Goal: Task Accomplishment & Management: Manage account settings

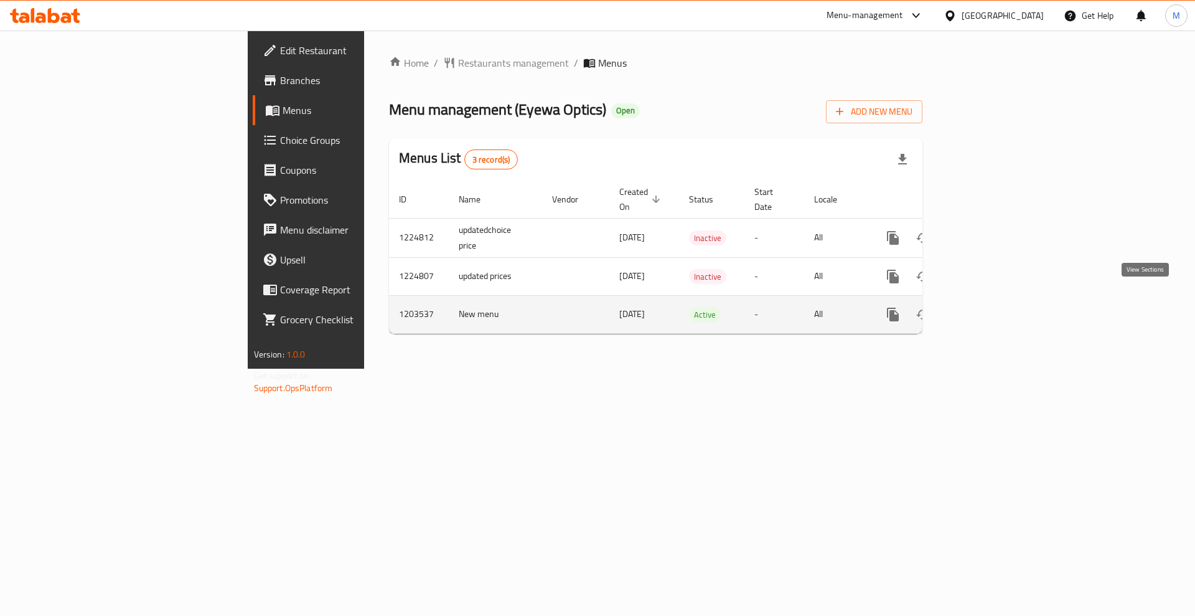
click at [989, 309] on icon "enhanced table" at bounding box center [982, 314] width 11 height 11
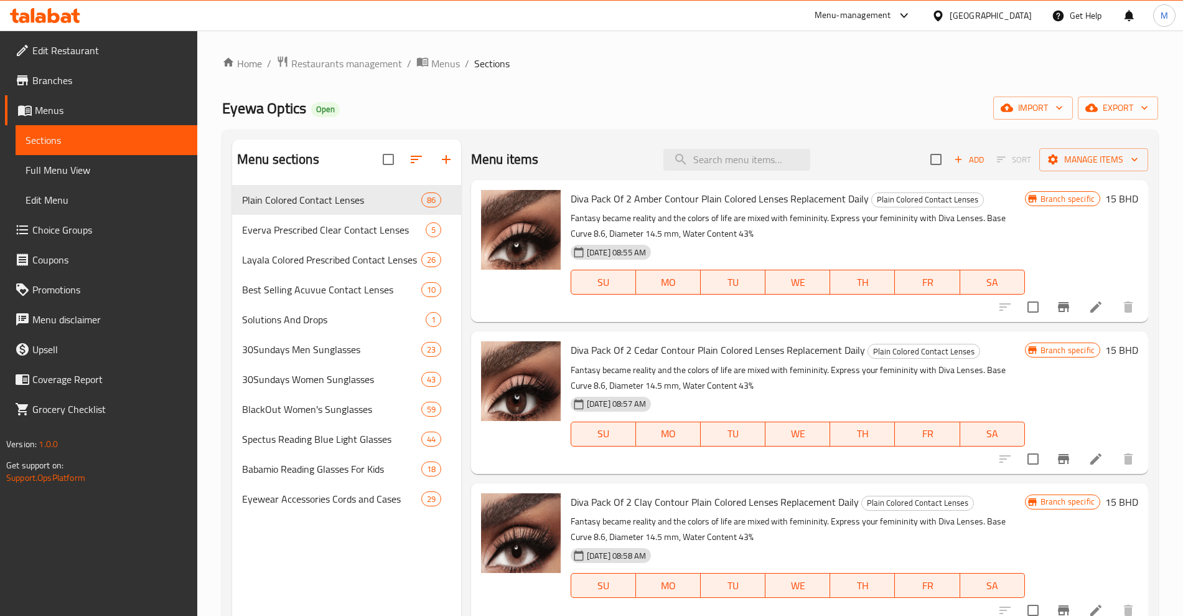
click at [586, 92] on div "Home / Restaurants management / Menus / Sections Eyewa Optics Open import expor…" at bounding box center [690, 410] width 936 height 710
click at [1058, 311] on icon "Branch-specific-item" at bounding box center [1063, 307] width 11 height 10
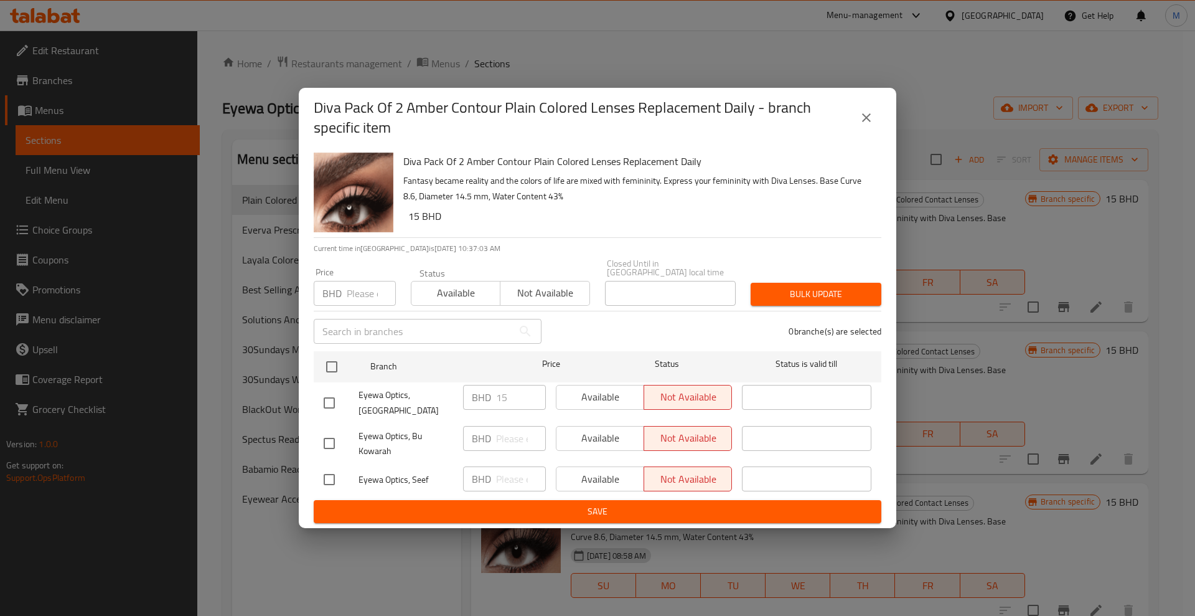
click at [863, 123] on icon "close" at bounding box center [866, 117] width 15 height 15
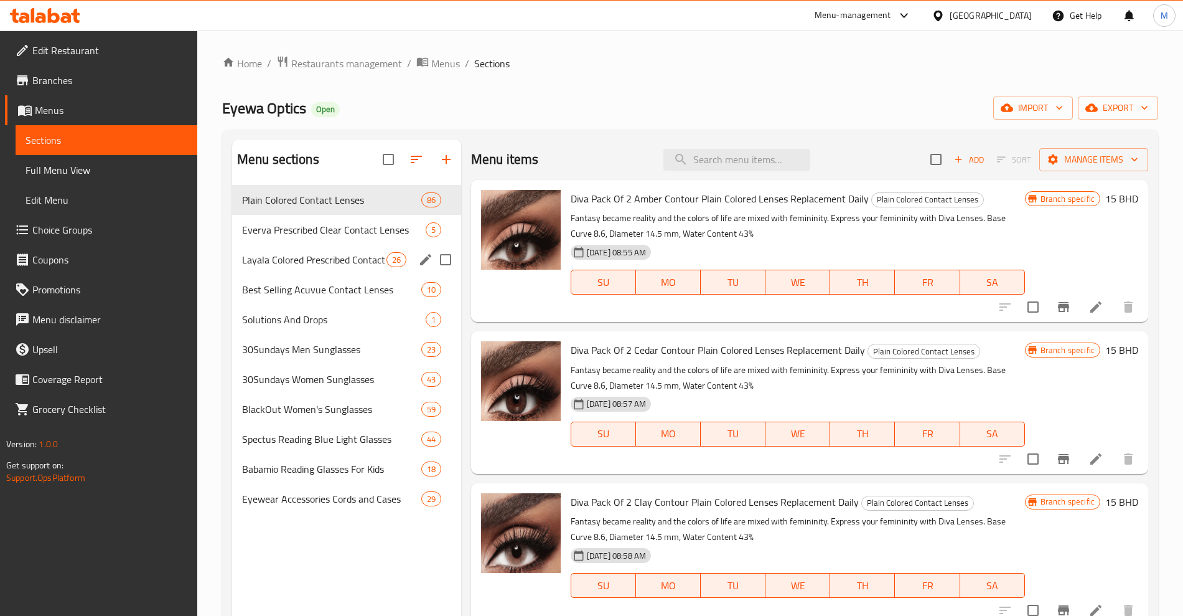
click at [319, 260] on span "Layala Colored Prescribed Contact Lenses" at bounding box center [314, 259] width 144 height 15
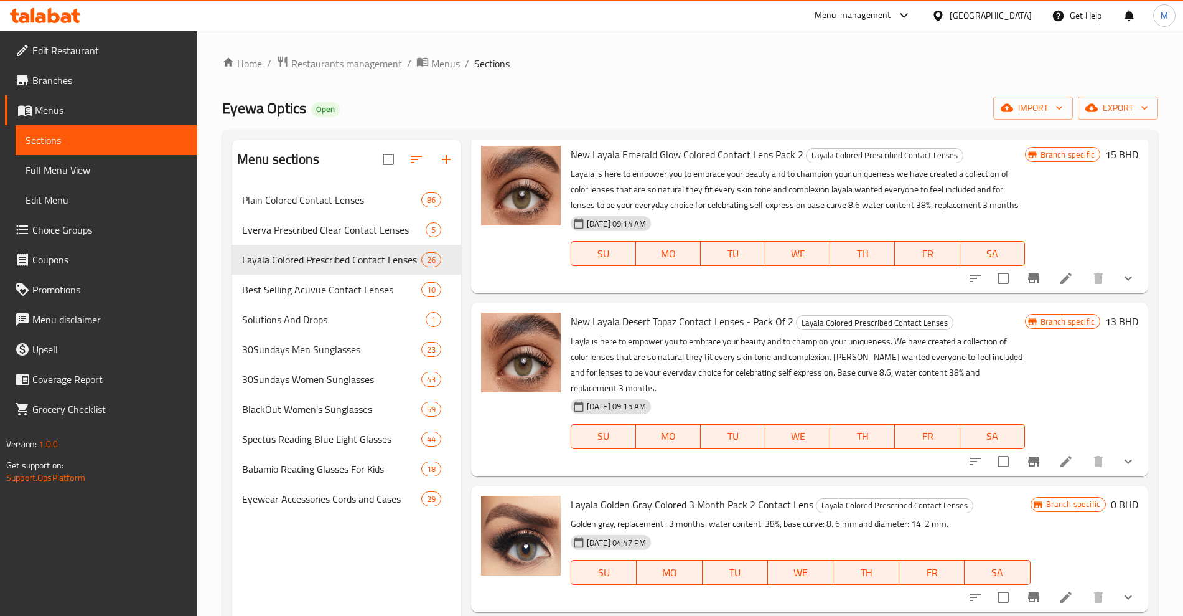
scroll to position [78, 0]
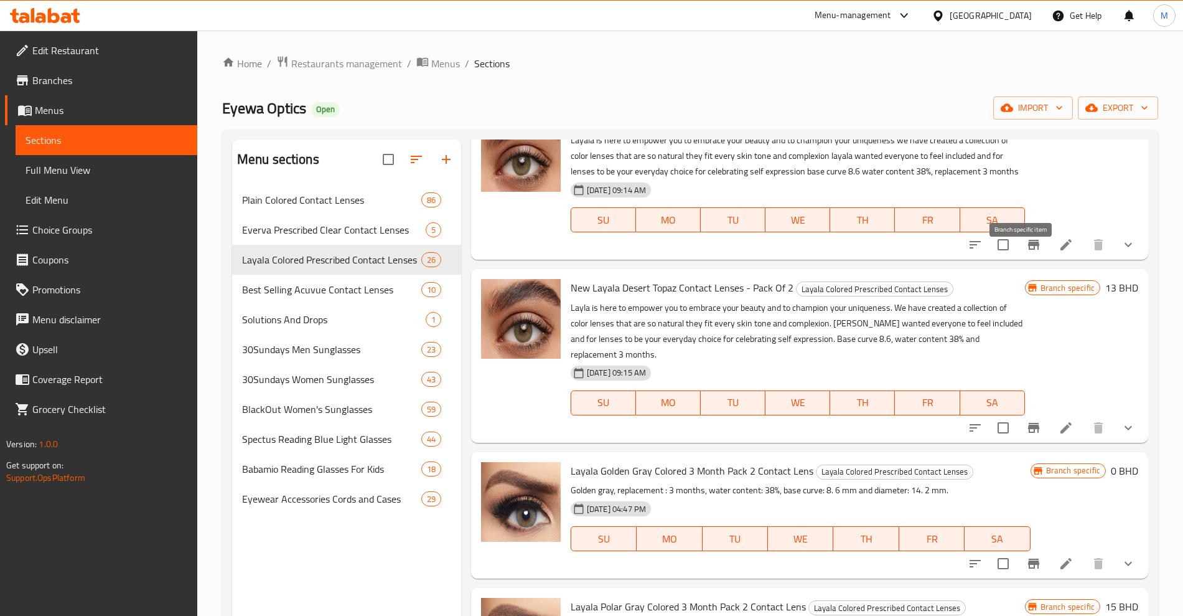
click at [1027, 252] on icon "Branch-specific-item" at bounding box center [1034, 244] width 15 height 15
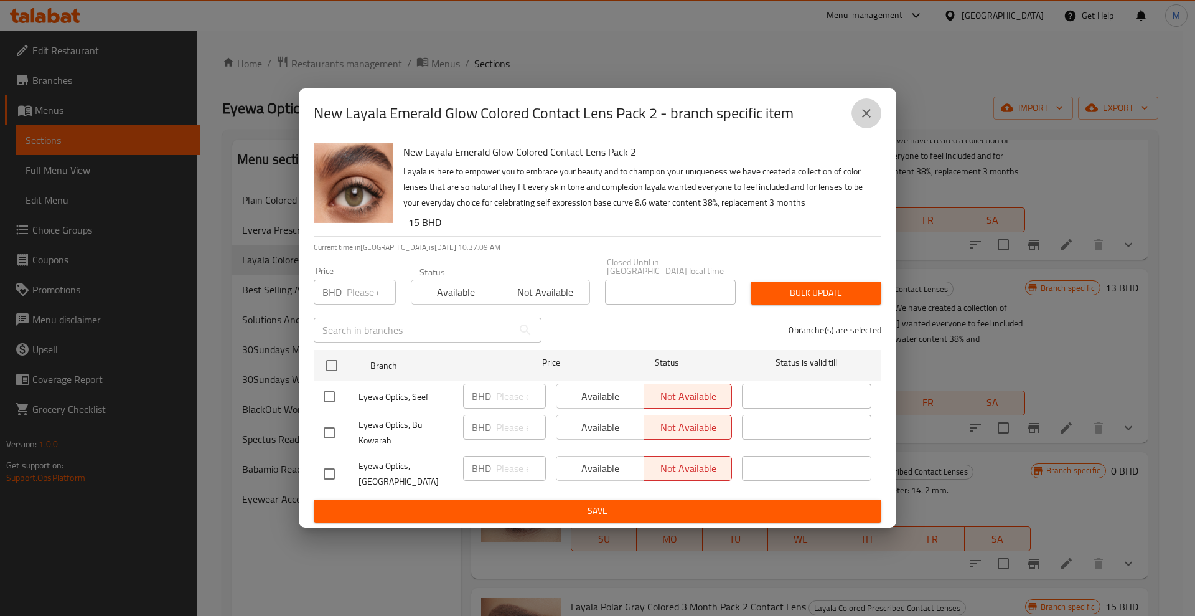
click at [867, 120] on icon "close" at bounding box center [866, 113] width 15 height 15
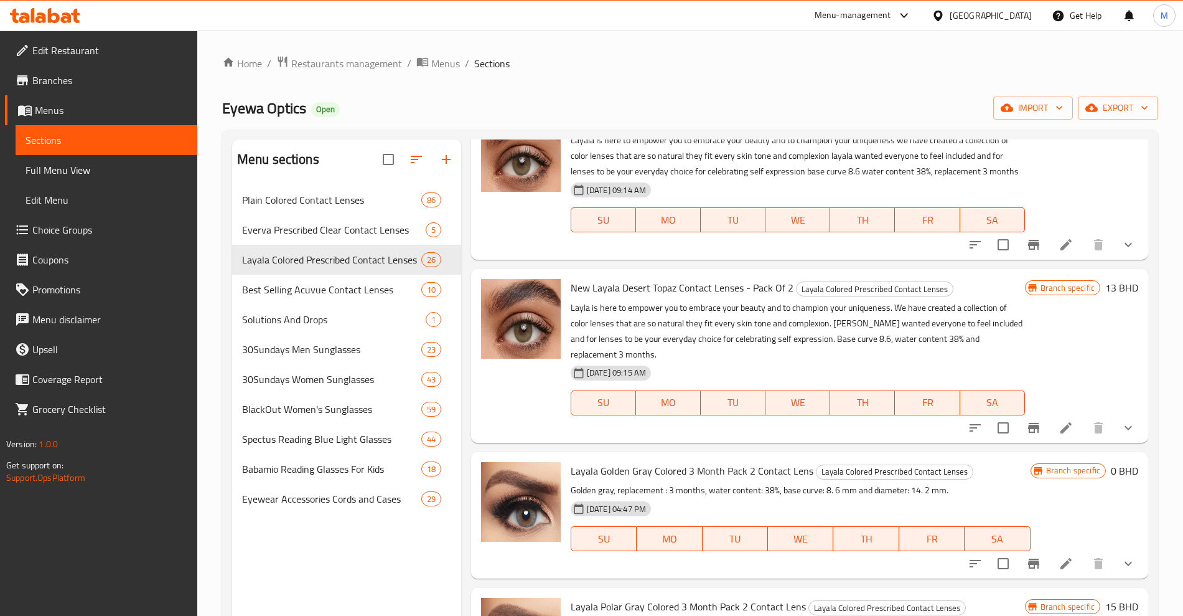
click at [1061, 250] on icon at bounding box center [1066, 244] width 11 height 11
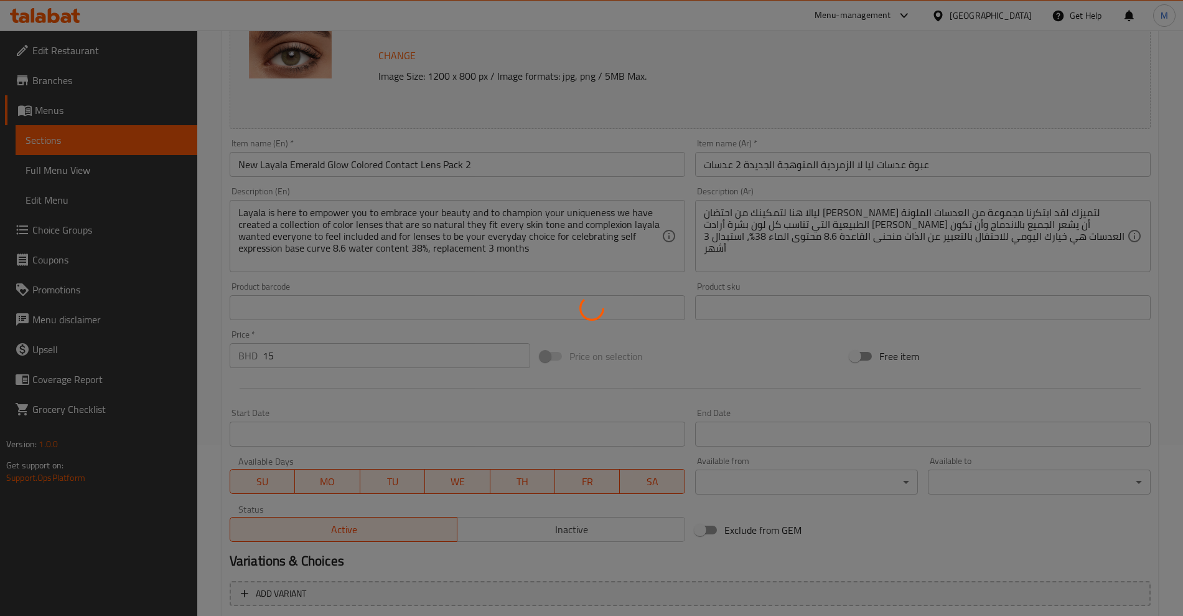
scroll to position [303, 0]
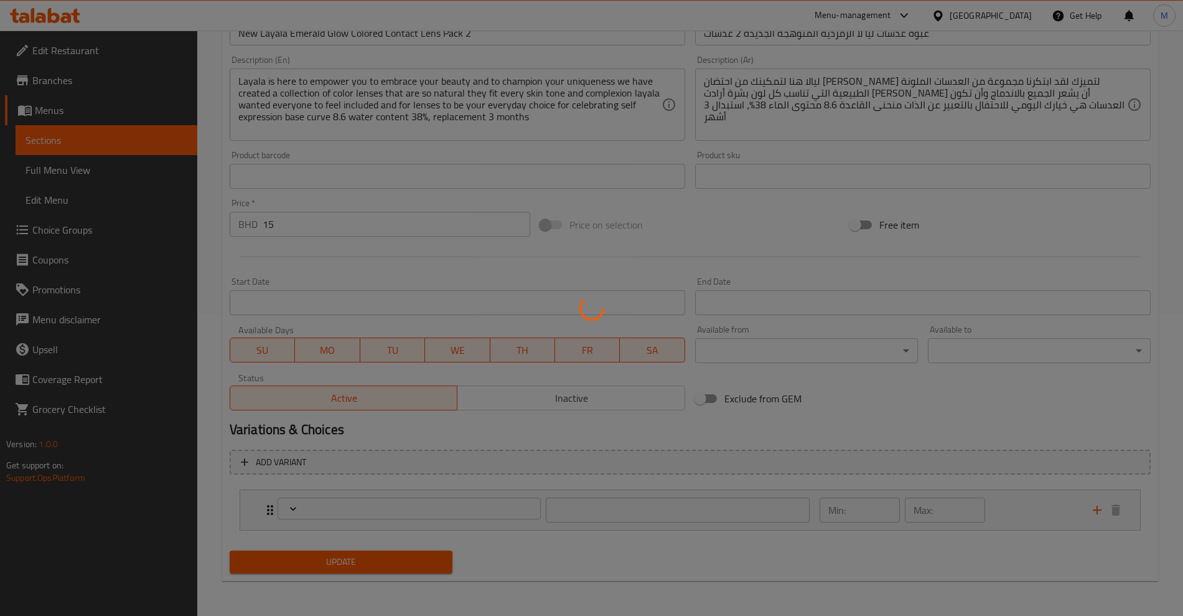
type input "اختيارك للقوه البصرية:"
type input "1"
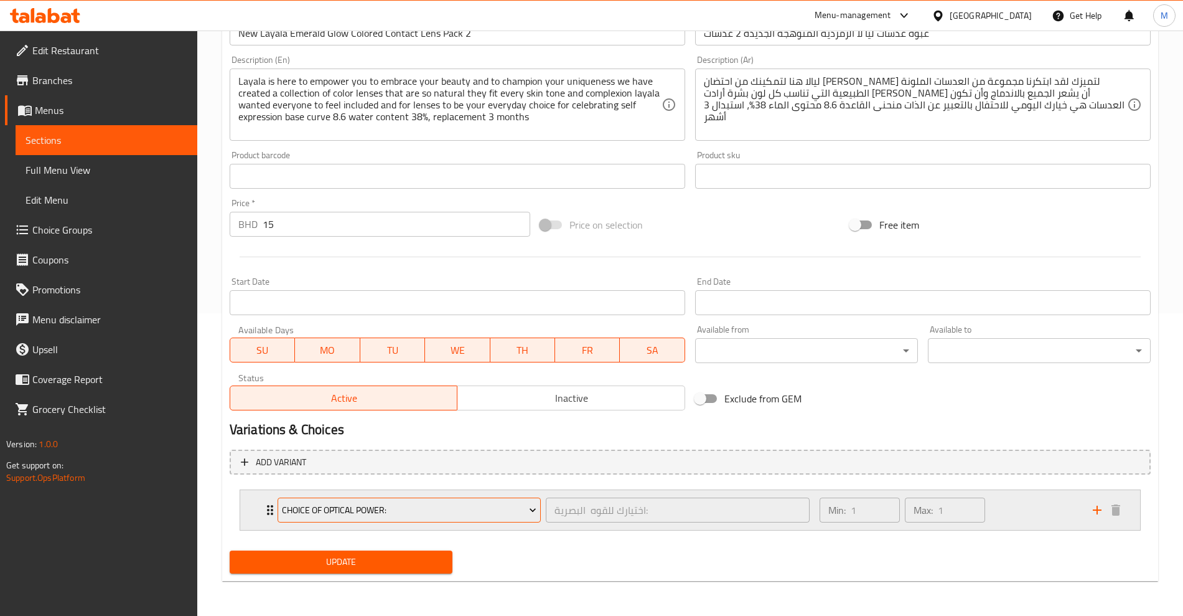
click at [461, 518] on button "Choice Of Optical Power:" at bounding box center [409, 509] width 263 height 25
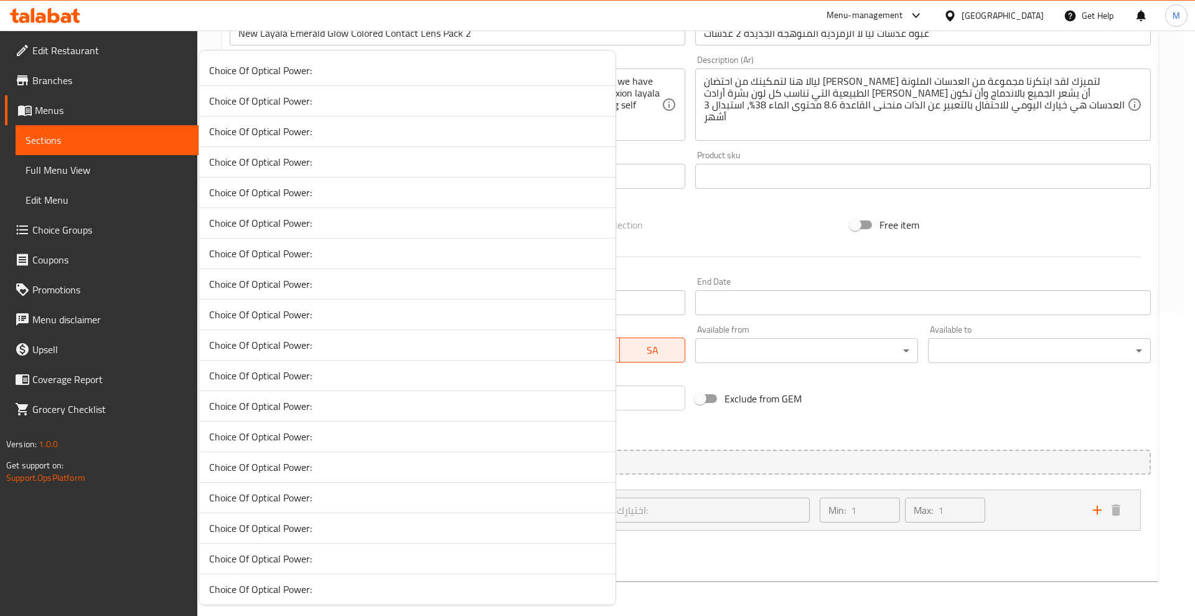
click at [701, 580] on div at bounding box center [597, 308] width 1195 height 616
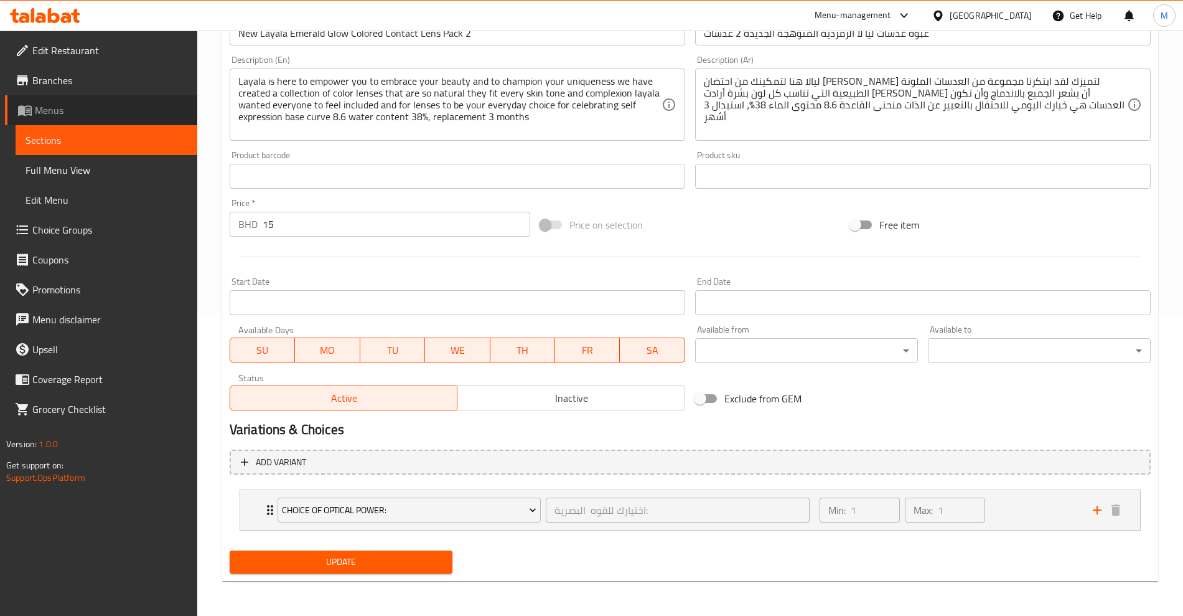
click at [56, 111] on span "Menus" at bounding box center [111, 110] width 153 height 15
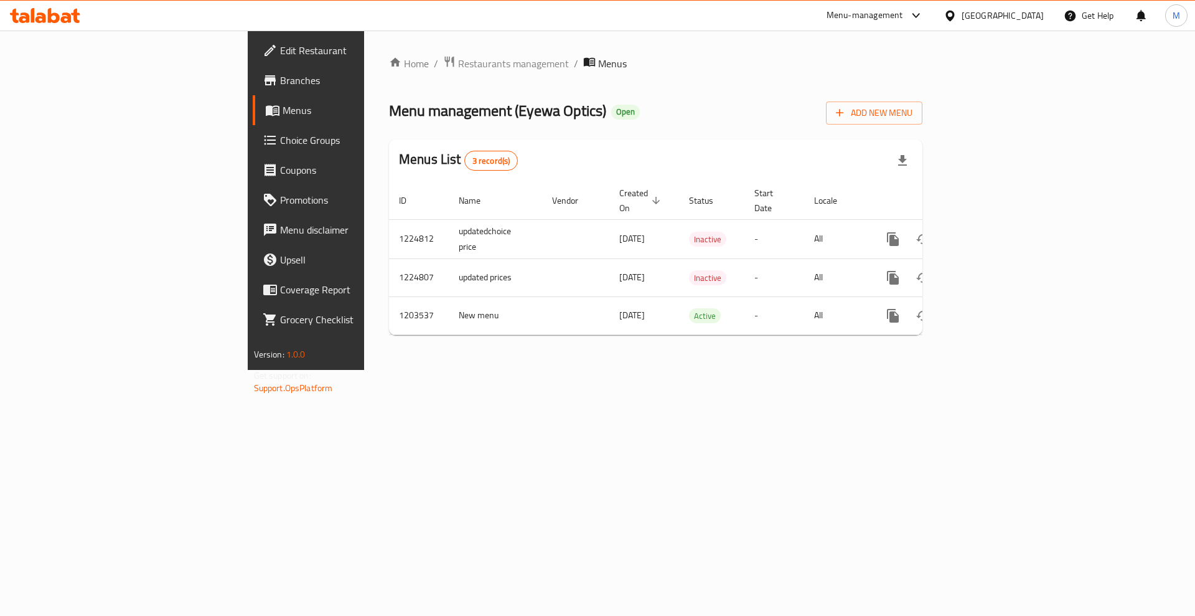
click at [689, 88] on div "Home / Restaurants management / Menus Menu management ( Eyewa Optics ) Open Add…" at bounding box center [656, 199] width 534 height 289
drag, startPoint x: 524, startPoint y: 463, endPoint x: 559, endPoint y: 445, distance: 39.0
click at [529, 370] on div "Home / Restaurants management / Menus Menu management ( Eyewa Optics ) Open Add…" at bounding box center [655, 200] width 583 height 339
